Goal: Task Accomplishment & Management: Complete application form

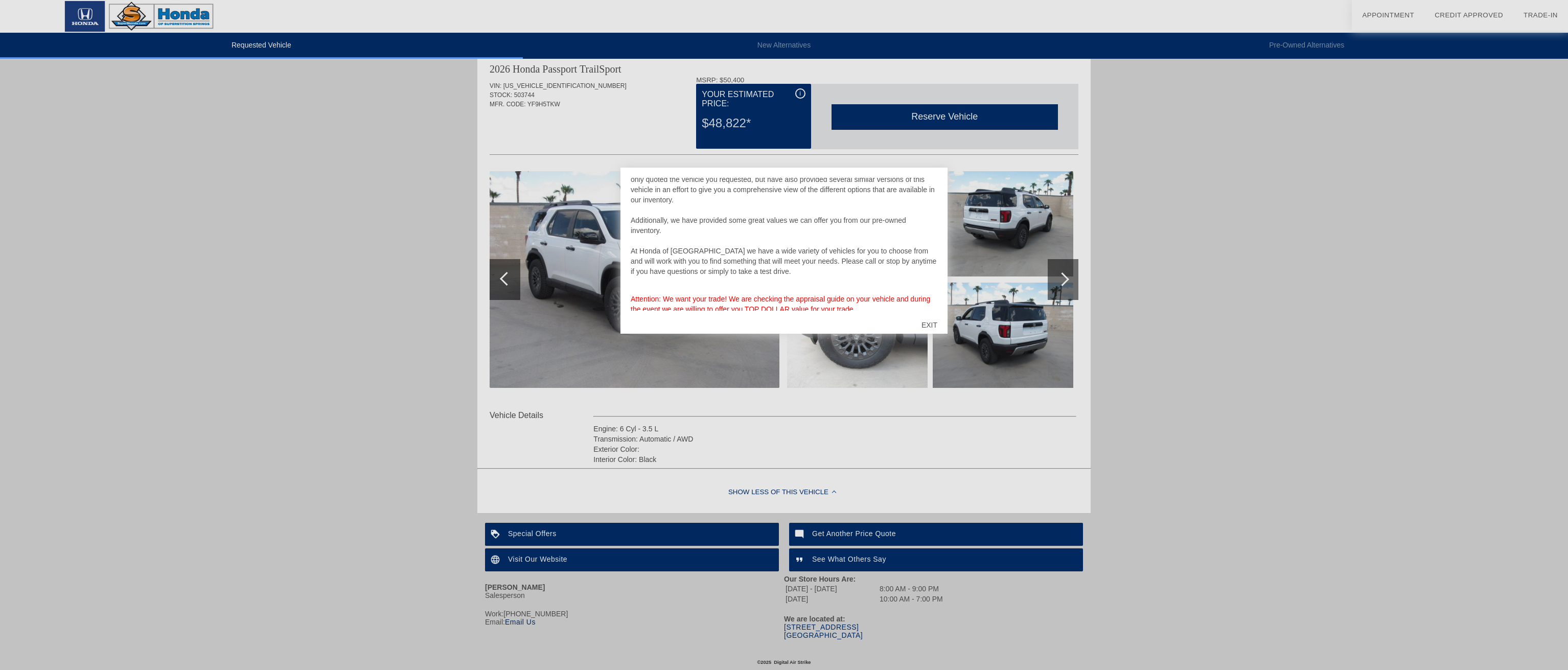
scroll to position [55, 0]
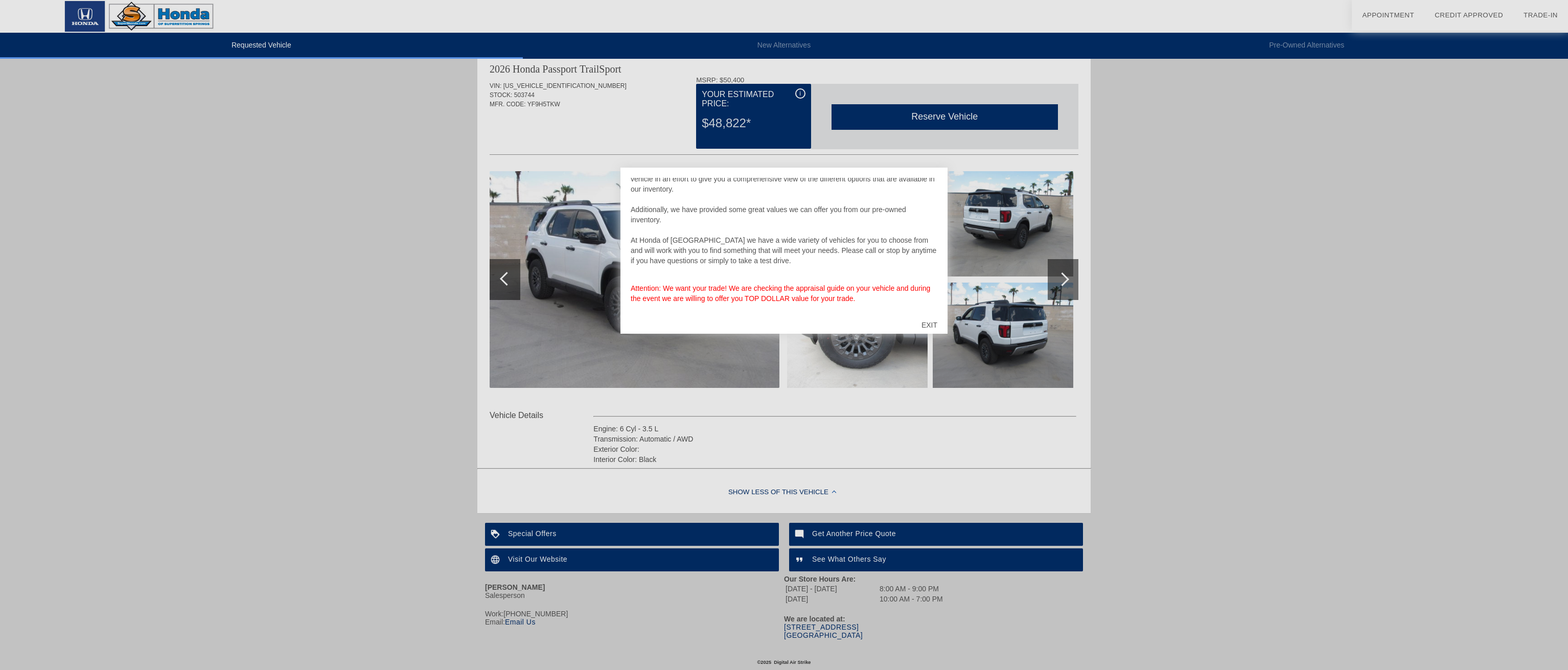
click at [926, 323] on div "EXIT" at bounding box center [929, 325] width 36 height 30
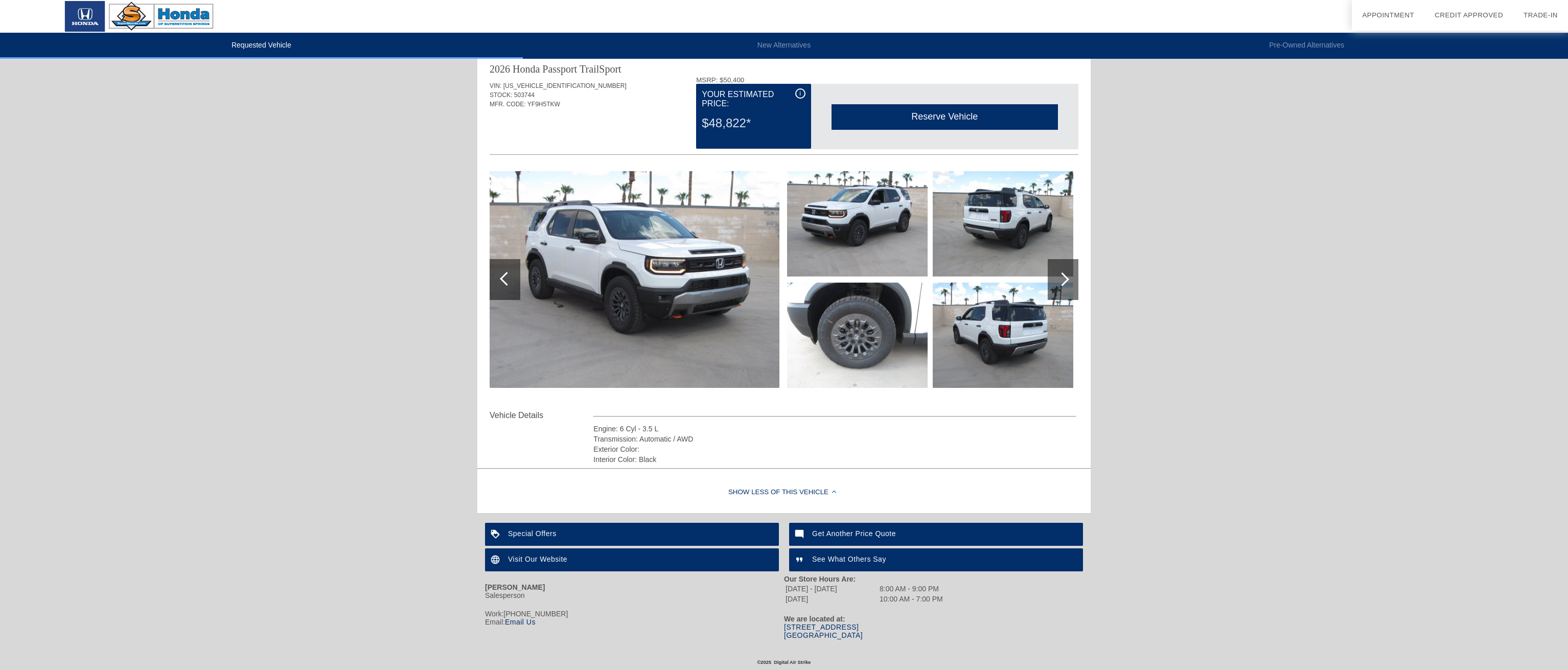
click at [1070, 276] on div at bounding box center [1063, 279] width 30 height 41
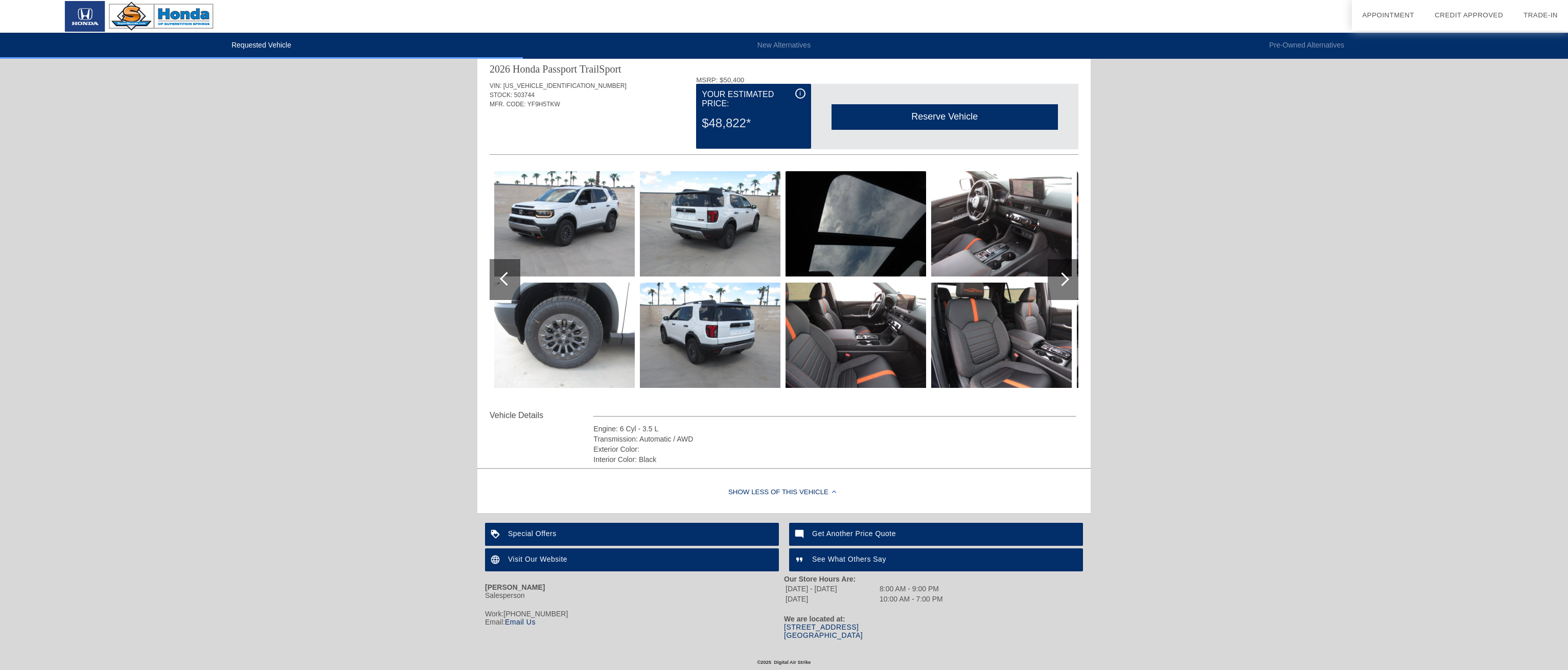
click at [1070, 276] on div at bounding box center [1063, 279] width 30 height 41
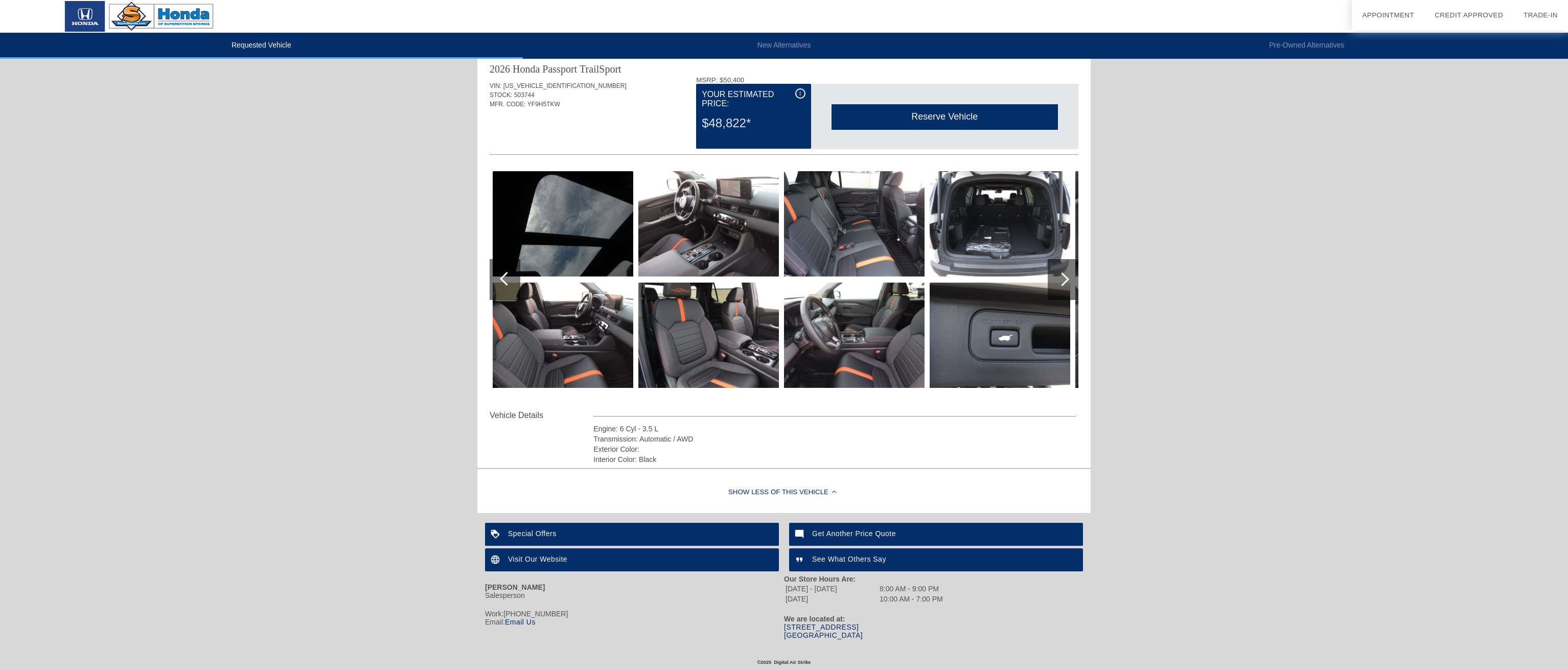
click at [1070, 276] on div at bounding box center [1063, 279] width 30 height 41
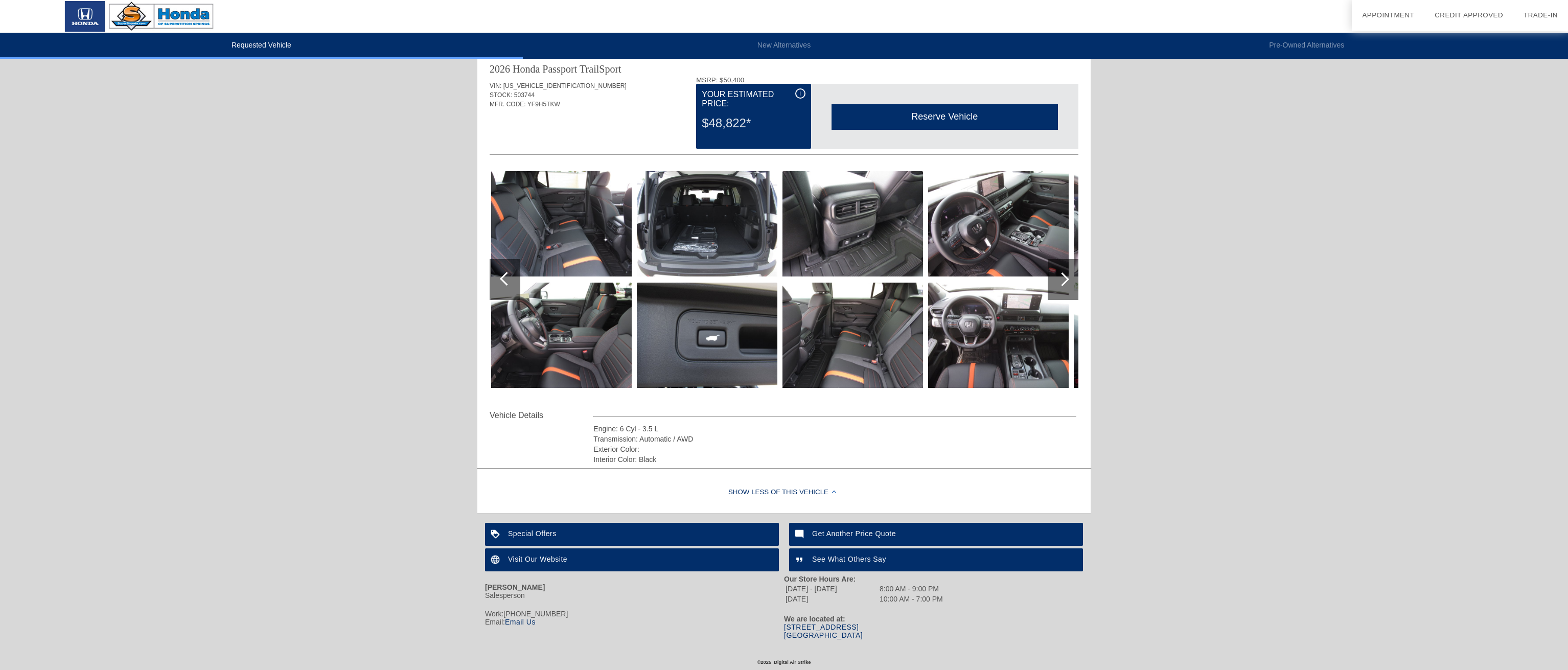
click at [1070, 276] on div at bounding box center [1063, 279] width 30 height 41
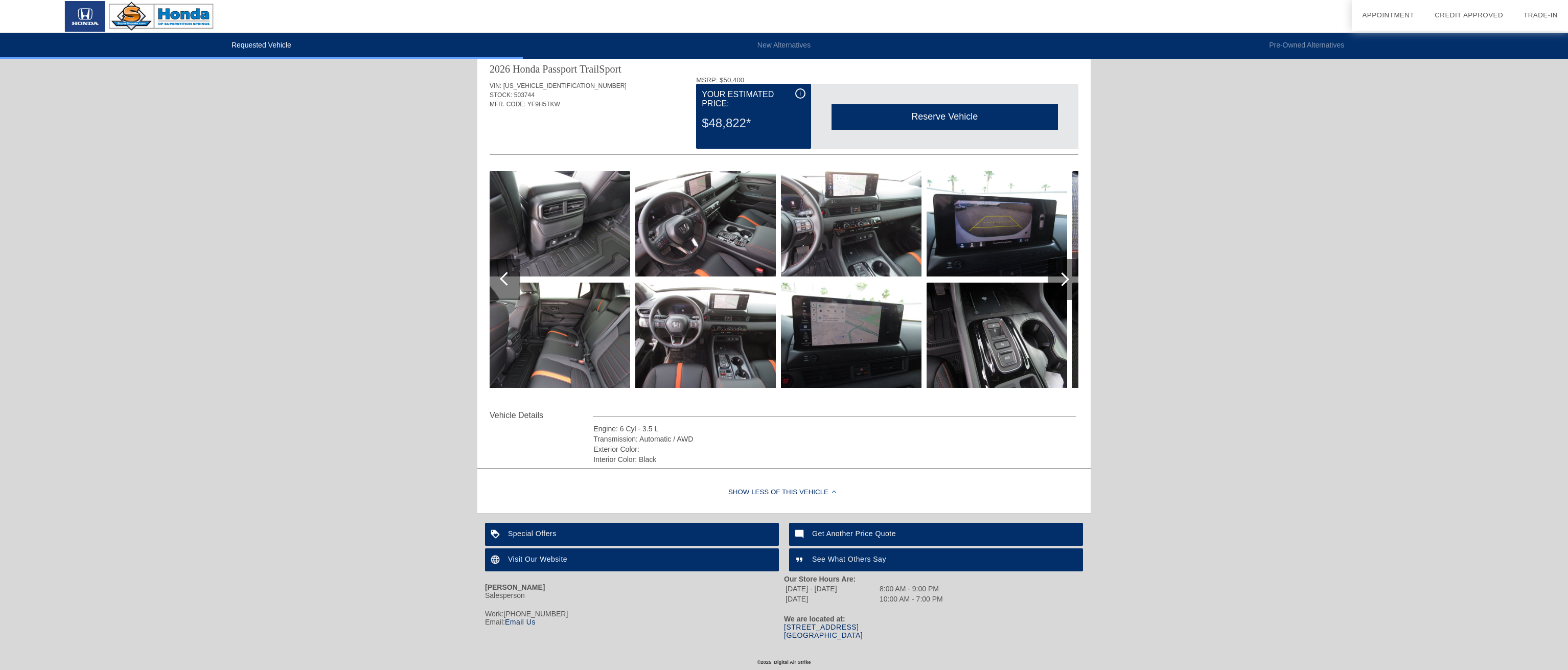
click at [1070, 276] on div at bounding box center [1063, 279] width 30 height 41
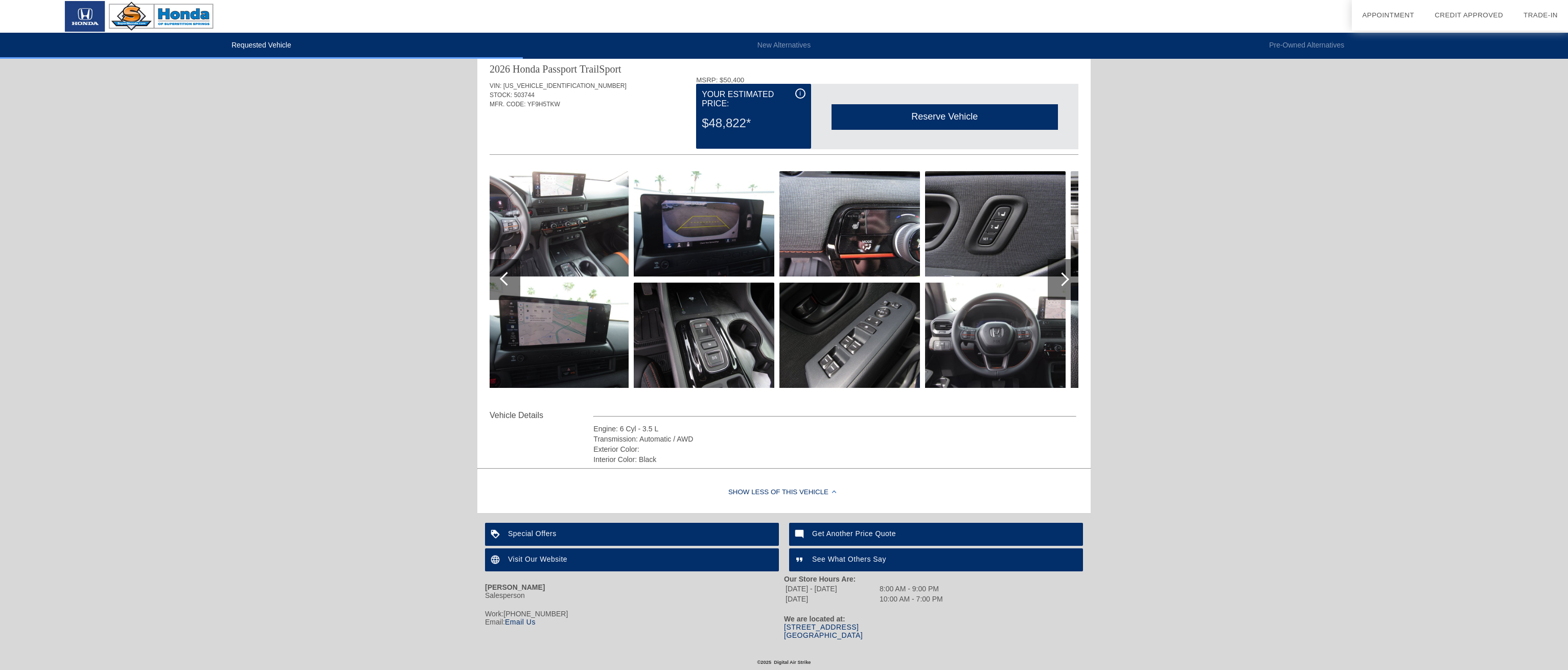
click at [1070, 276] on div at bounding box center [1063, 279] width 30 height 41
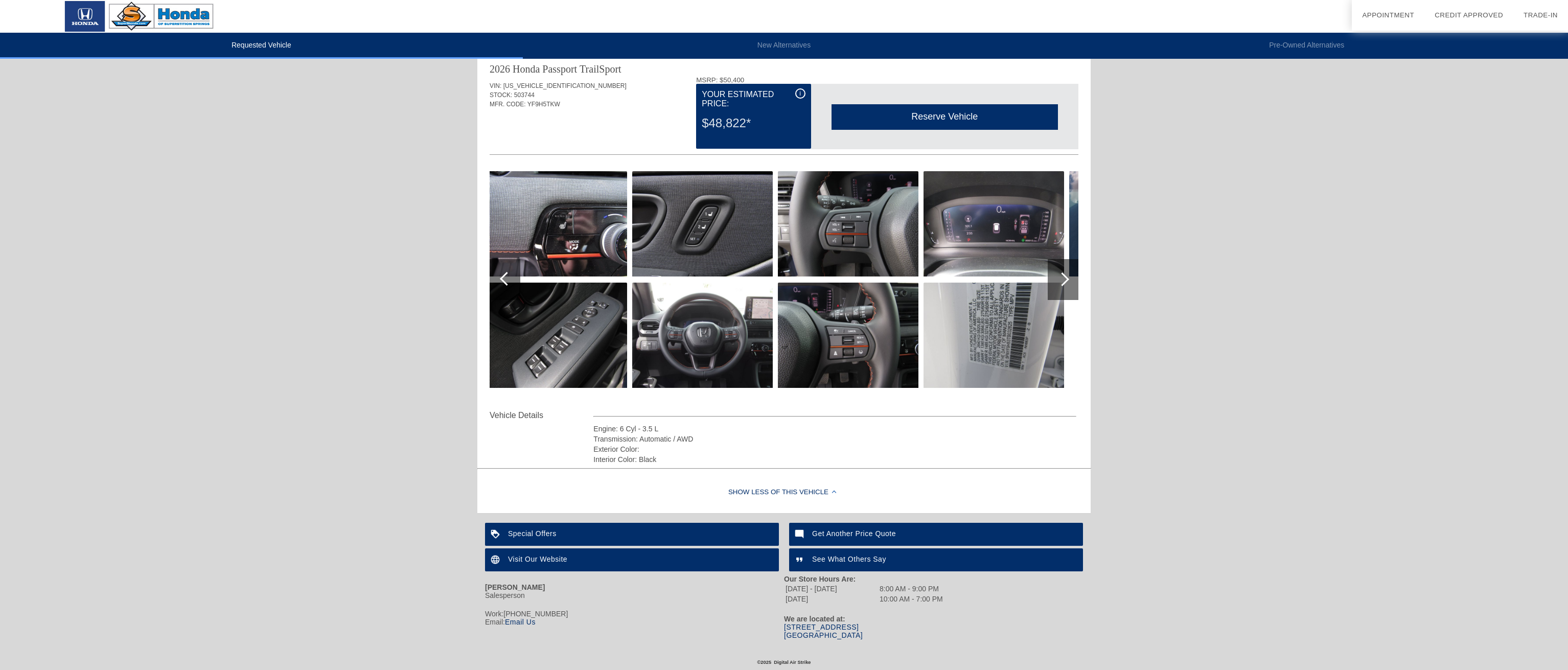
click at [1070, 276] on div at bounding box center [1063, 279] width 30 height 41
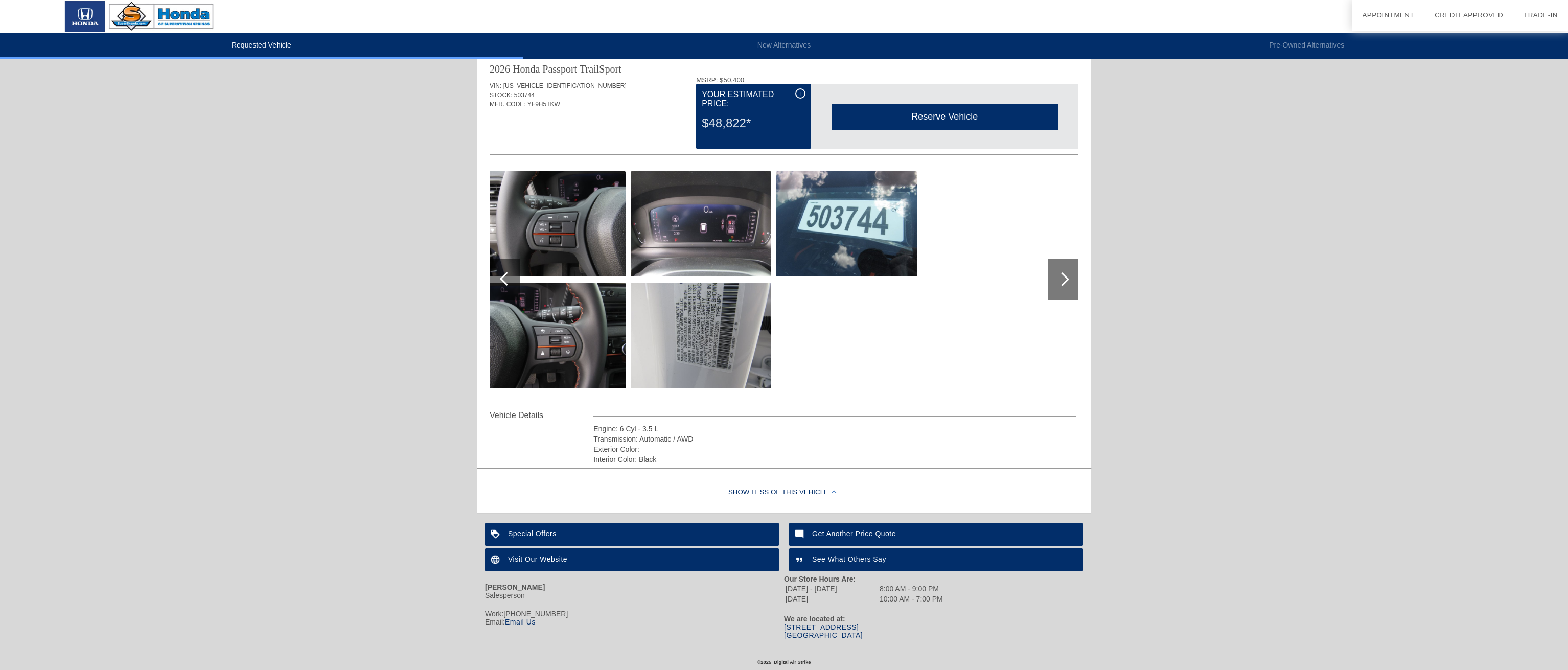
click at [1070, 276] on div at bounding box center [1063, 279] width 30 height 41
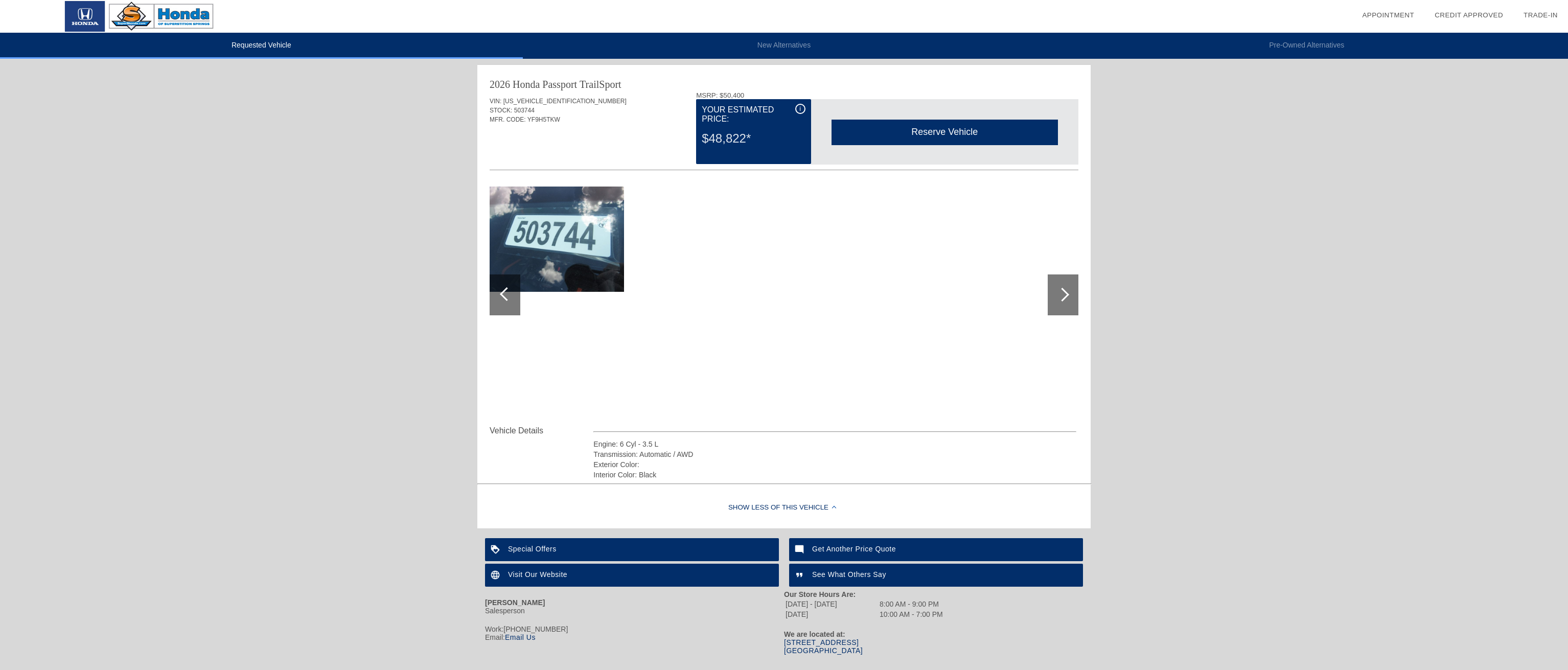
scroll to position [0, 0]
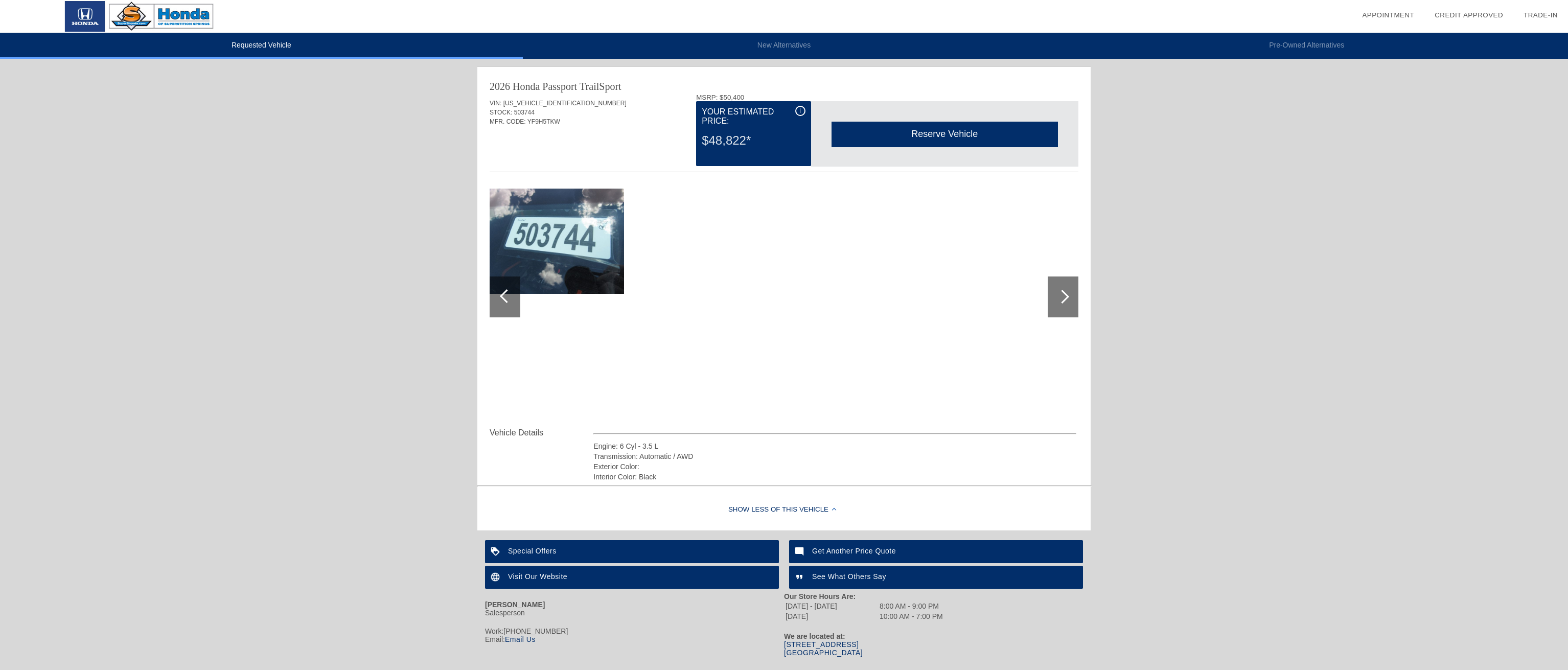
click at [801, 111] on div "i" at bounding box center [800, 111] width 10 height 10
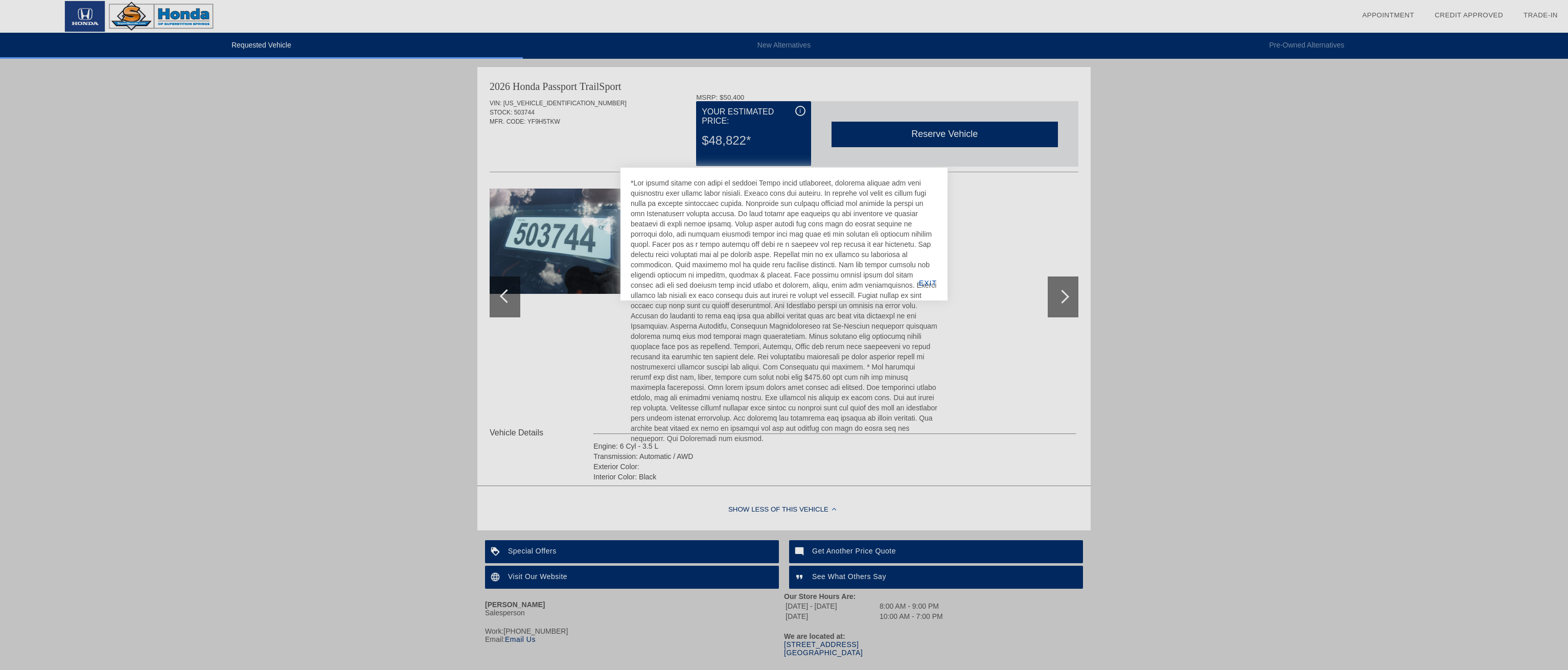
click at [636, 124] on div at bounding box center [784, 335] width 1568 height 670
click at [400, 239] on div at bounding box center [784, 335] width 1568 height 670
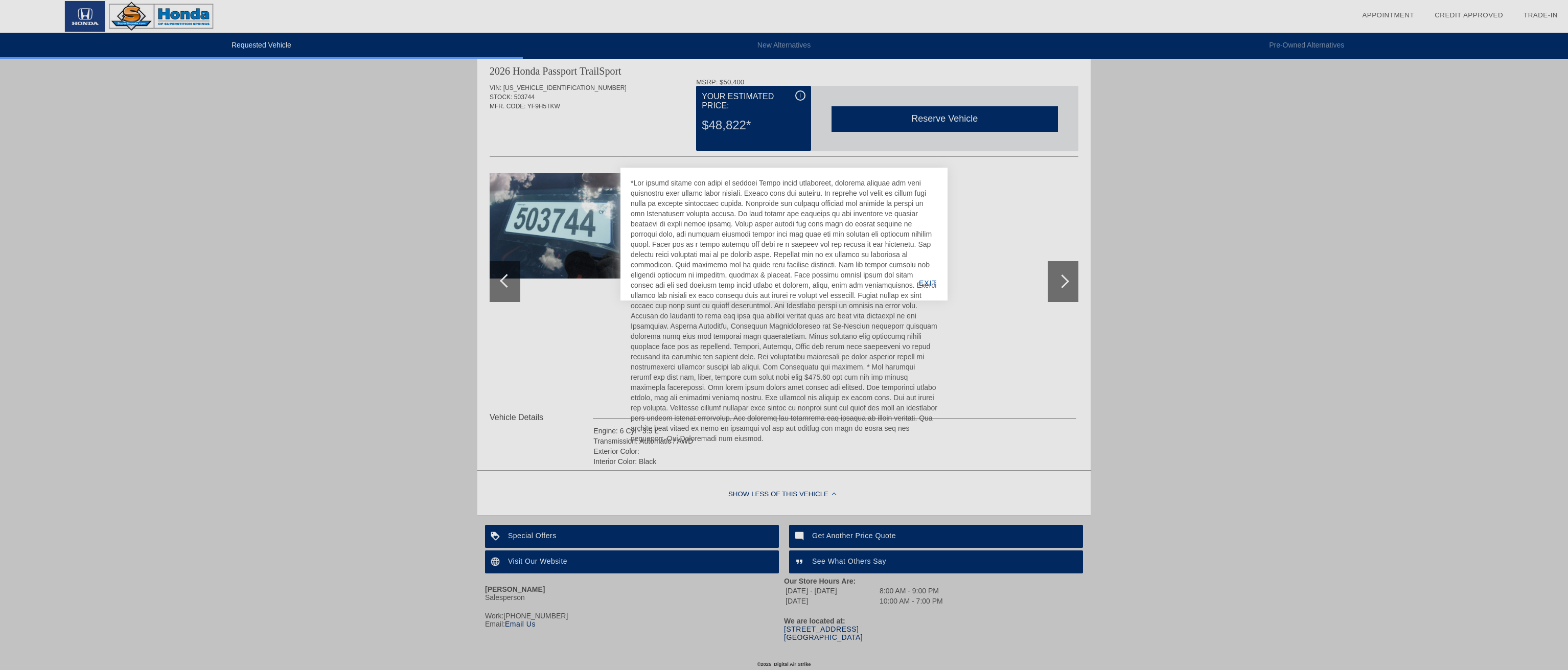
scroll to position [17, 0]
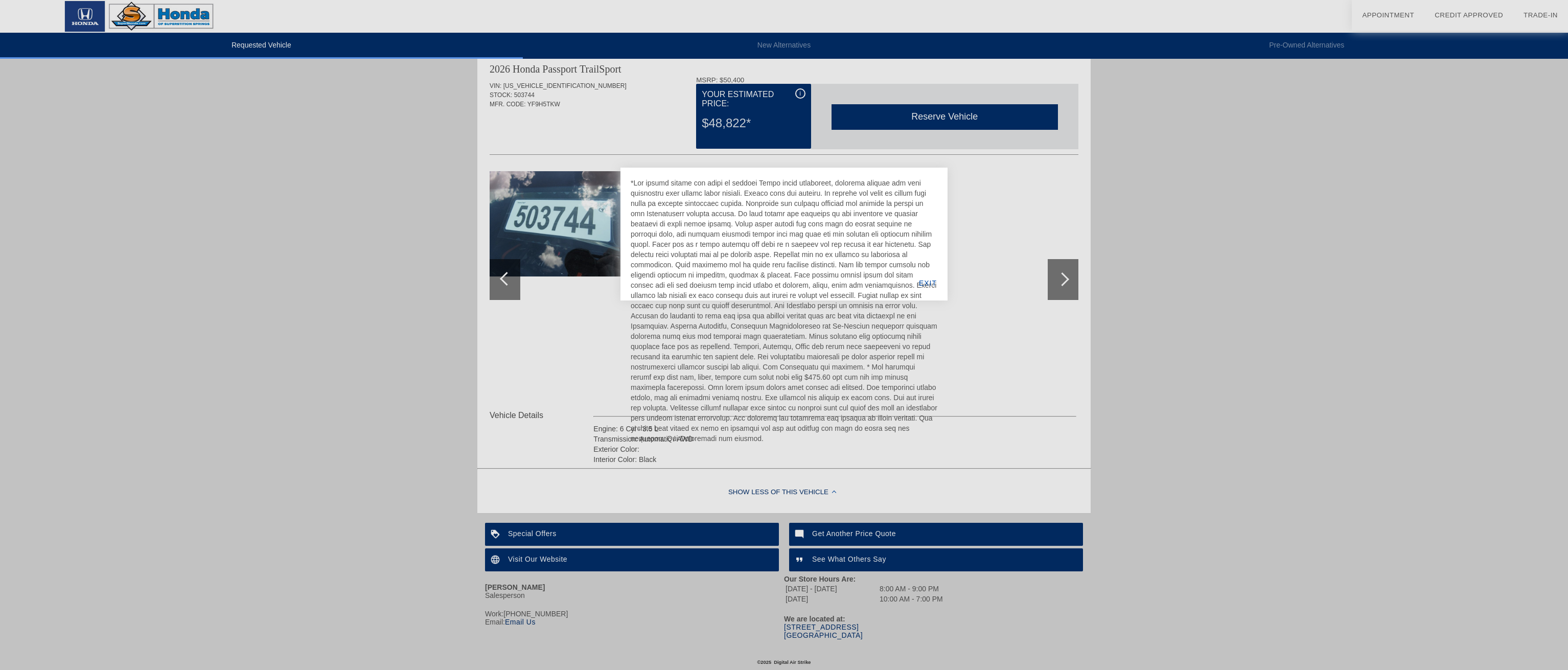
click at [770, 491] on div at bounding box center [784, 335] width 1568 height 670
click at [835, 492] on div at bounding box center [784, 335] width 1568 height 670
click at [827, 492] on div at bounding box center [784, 335] width 1568 height 670
